Goal: Task Accomplishment & Management: Complete application form

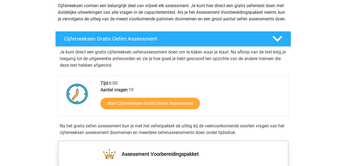
scroll to position [110, 0]
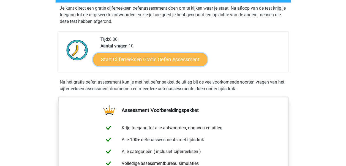
click at [122, 62] on link "Start Cijferreeksen Gratis Oefen Assessment" at bounding box center [150, 59] width 114 height 13
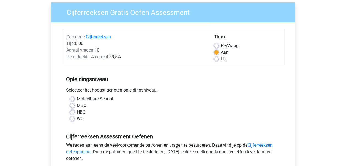
scroll to position [55, 0]
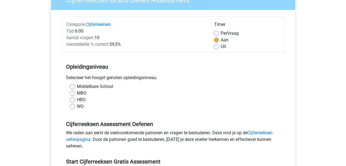
click at [77, 106] on label "WO" at bounding box center [80, 106] width 7 height 7
click at [74, 106] on input "WO" at bounding box center [72, 106] width 4 height 6
radio input "true"
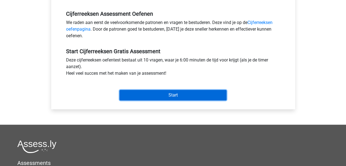
click at [183, 96] on input "Start" at bounding box center [173, 95] width 107 height 10
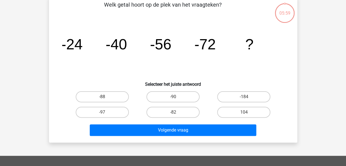
scroll to position [28, 0]
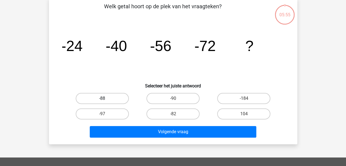
click at [101, 101] on label "-88" at bounding box center [102, 98] width 53 height 11
click at [102, 101] on input "-88" at bounding box center [104, 100] width 4 height 4
radio input "true"
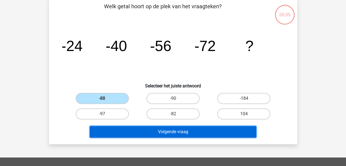
click at [158, 132] on button "Volgende vraag" at bounding box center [173, 132] width 167 height 12
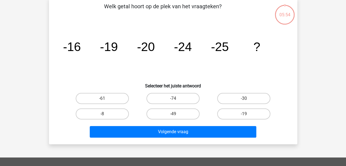
scroll to position [25, 0]
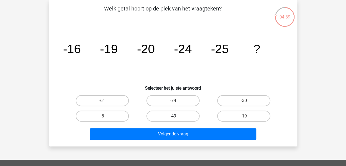
click at [169, 115] on label "-49" at bounding box center [173, 115] width 53 height 11
click at [173, 116] on input "-49" at bounding box center [175, 118] width 4 height 4
radio input "true"
click at [250, 99] on label "-30" at bounding box center [243, 100] width 53 height 11
click at [248, 101] on input "-30" at bounding box center [246, 103] width 4 height 4
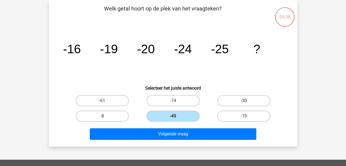
radio input "true"
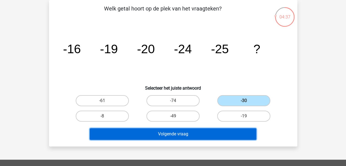
click at [193, 135] on button "Volgende vraag" at bounding box center [173, 134] width 167 height 12
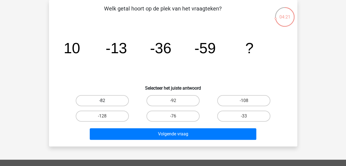
click at [116, 103] on label "-82" at bounding box center [102, 100] width 53 height 11
click at [106, 103] on input "-82" at bounding box center [104, 103] width 4 height 4
radio input "true"
click at [159, 139] on div "Volgende vraag" at bounding box center [173, 135] width 213 height 14
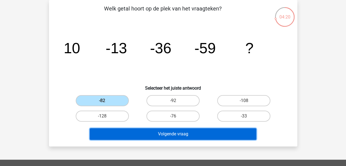
click at [162, 131] on button "Volgende vraag" at bounding box center [173, 134] width 167 height 12
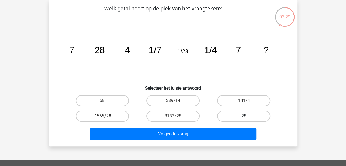
drag, startPoint x: 234, startPoint y: 113, endPoint x: 229, endPoint y: 117, distance: 6.3
click at [236, 113] on label "28" at bounding box center [243, 115] width 53 height 11
click at [244, 116] on input "28" at bounding box center [246, 118] width 4 height 4
radio input "true"
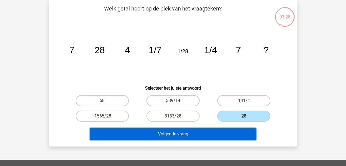
click at [214, 128] on button "Volgende vraag" at bounding box center [173, 134] width 167 height 12
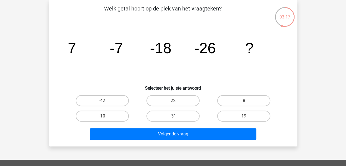
click at [162, 120] on label "-31" at bounding box center [173, 115] width 53 height 11
click at [173, 120] on input "-31" at bounding box center [175, 118] width 4 height 4
radio input "true"
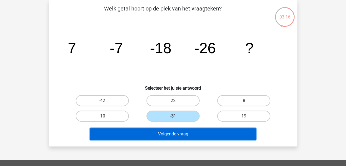
click at [176, 137] on button "Volgende vraag" at bounding box center [173, 134] width 167 height 12
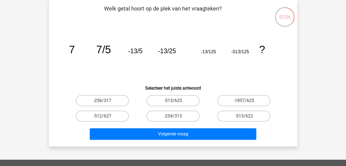
click at [169, 106] on div "-513/625" at bounding box center [173, 100] width 71 height 15
click at [181, 97] on label "-513/625" at bounding box center [173, 100] width 53 height 11
click at [177, 101] on input "-513/625" at bounding box center [175, 103] width 4 height 4
radio input "true"
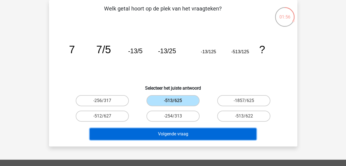
click at [177, 139] on button "Volgende vraag" at bounding box center [173, 134] width 167 height 12
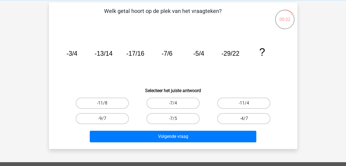
scroll to position [55, 0]
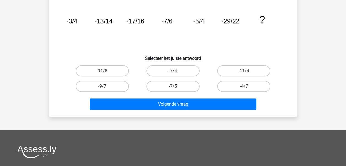
click at [123, 74] on label "-11/8" at bounding box center [102, 70] width 53 height 11
click at [106, 74] on input "-11/8" at bounding box center [104, 73] width 4 height 4
radio input "true"
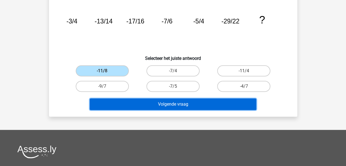
click at [183, 109] on button "Volgende vraag" at bounding box center [173, 104] width 167 height 12
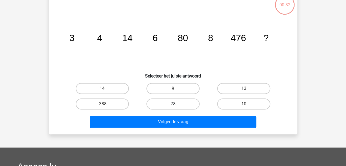
scroll to position [25, 0]
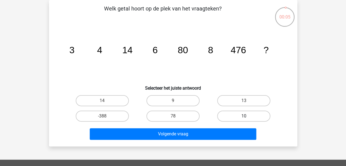
click at [224, 111] on label "10" at bounding box center [243, 115] width 53 height 11
click at [244, 116] on input "10" at bounding box center [246, 118] width 4 height 4
radio input "true"
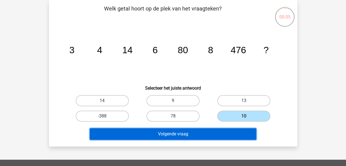
click at [207, 132] on button "Volgende vraag" at bounding box center [173, 134] width 167 height 12
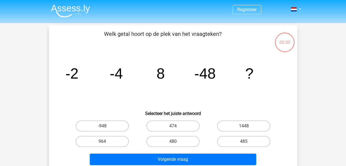
scroll to position [25, 0]
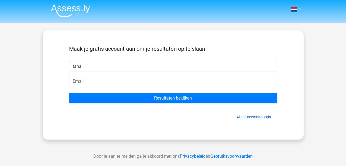
type input "Taha"
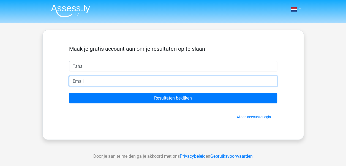
click at [78, 82] on input "email" at bounding box center [173, 81] width 208 height 10
type input "[EMAIL_ADDRESS][DOMAIN_NAME]"
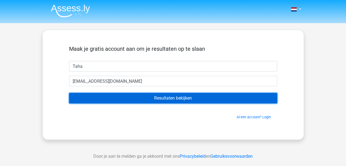
click at [158, 99] on input "Resultaten bekijken" at bounding box center [173, 98] width 208 height 10
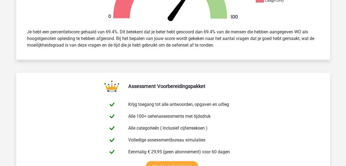
scroll to position [220, 0]
